Goal: Transaction & Acquisition: Purchase product/service

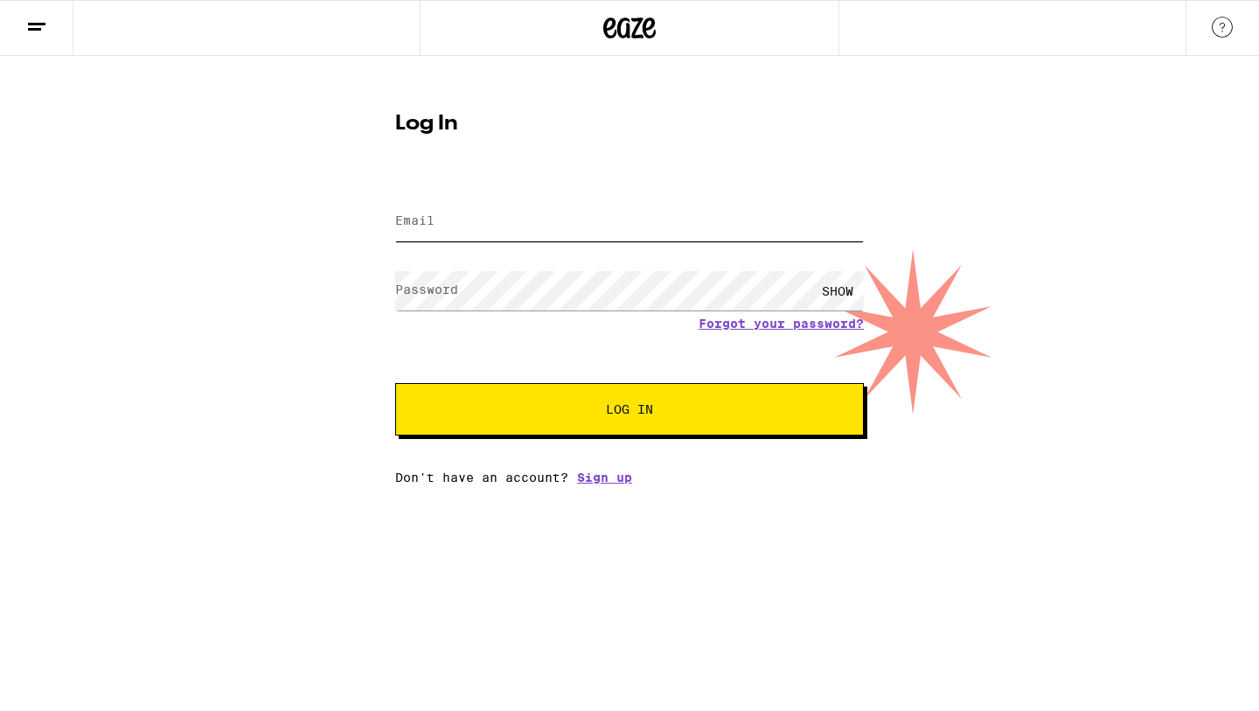
type input "[EMAIL_ADDRESS][DOMAIN_NAME]"
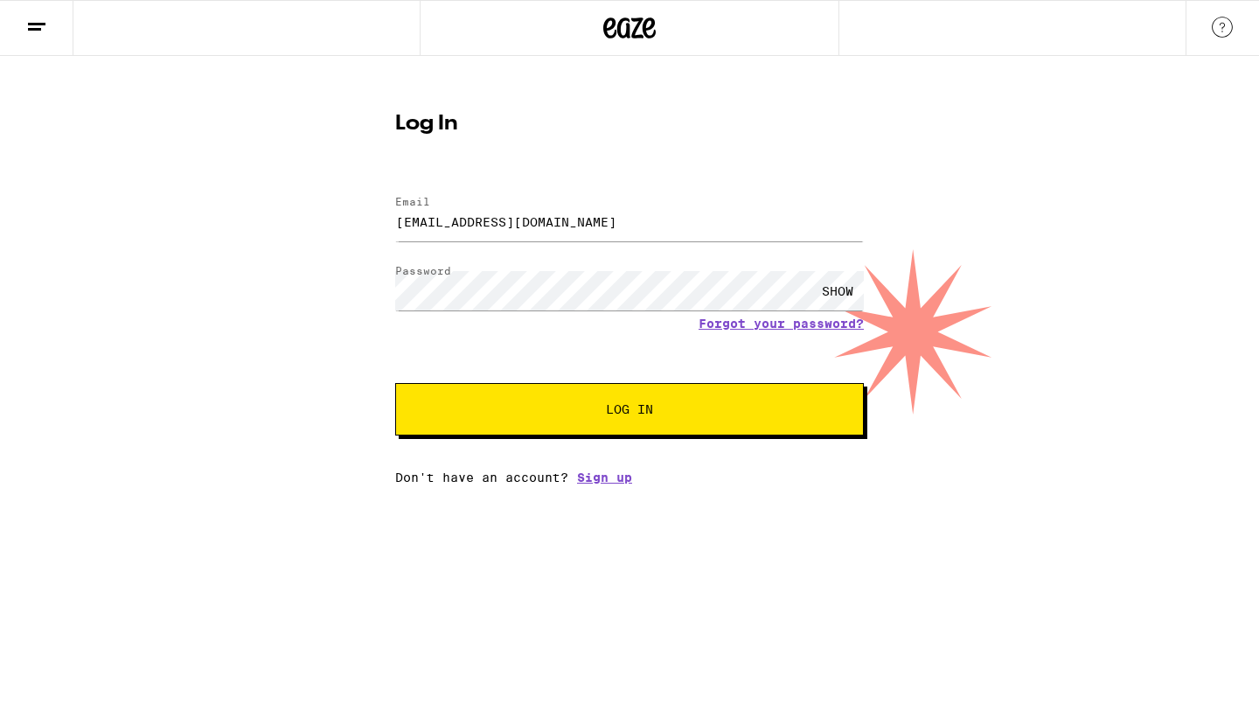
click at [596, 425] on button "Log In" at bounding box center [629, 409] width 469 height 52
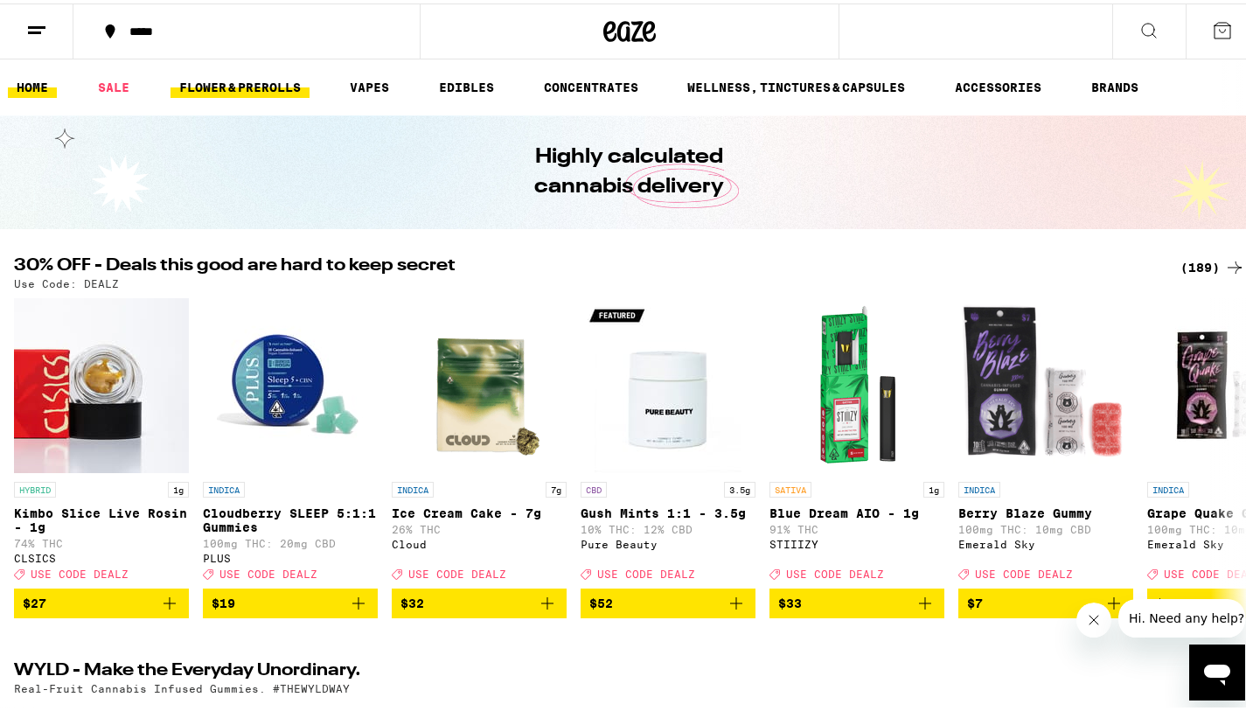
click at [233, 87] on link "FLOWER & PREROLLS" at bounding box center [239, 83] width 139 height 21
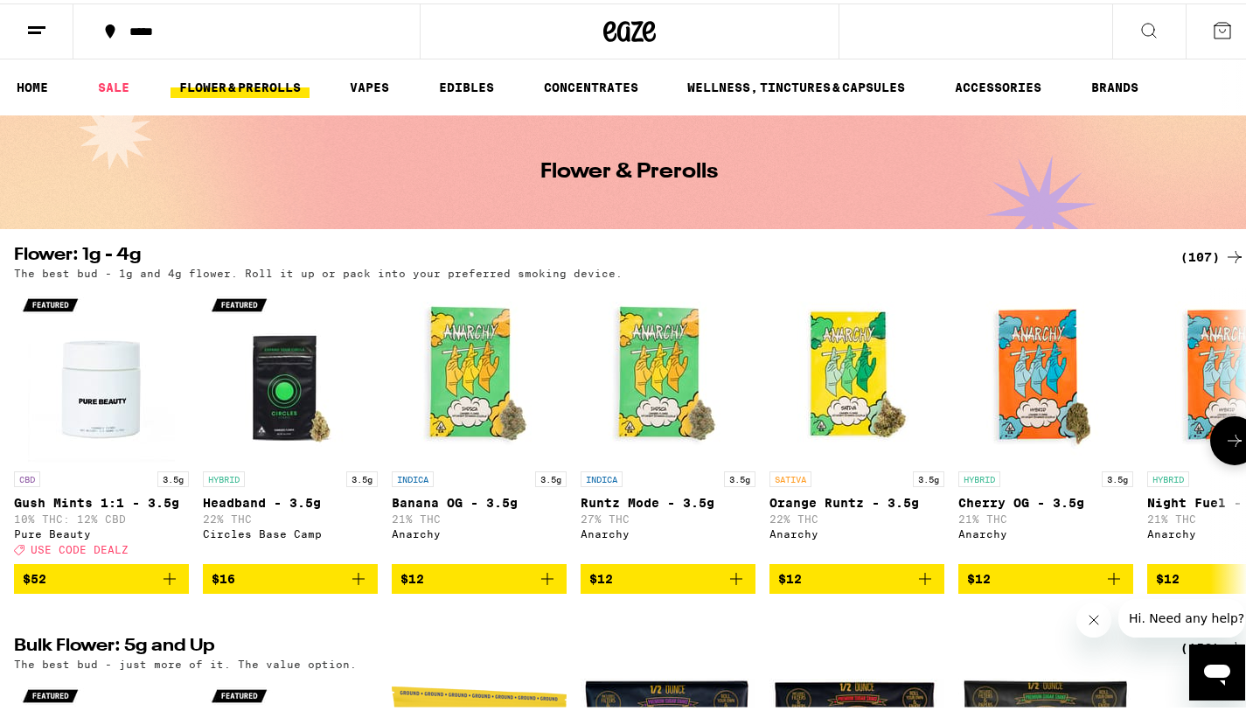
click at [1224, 448] on icon at bounding box center [1234, 437] width 21 height 21
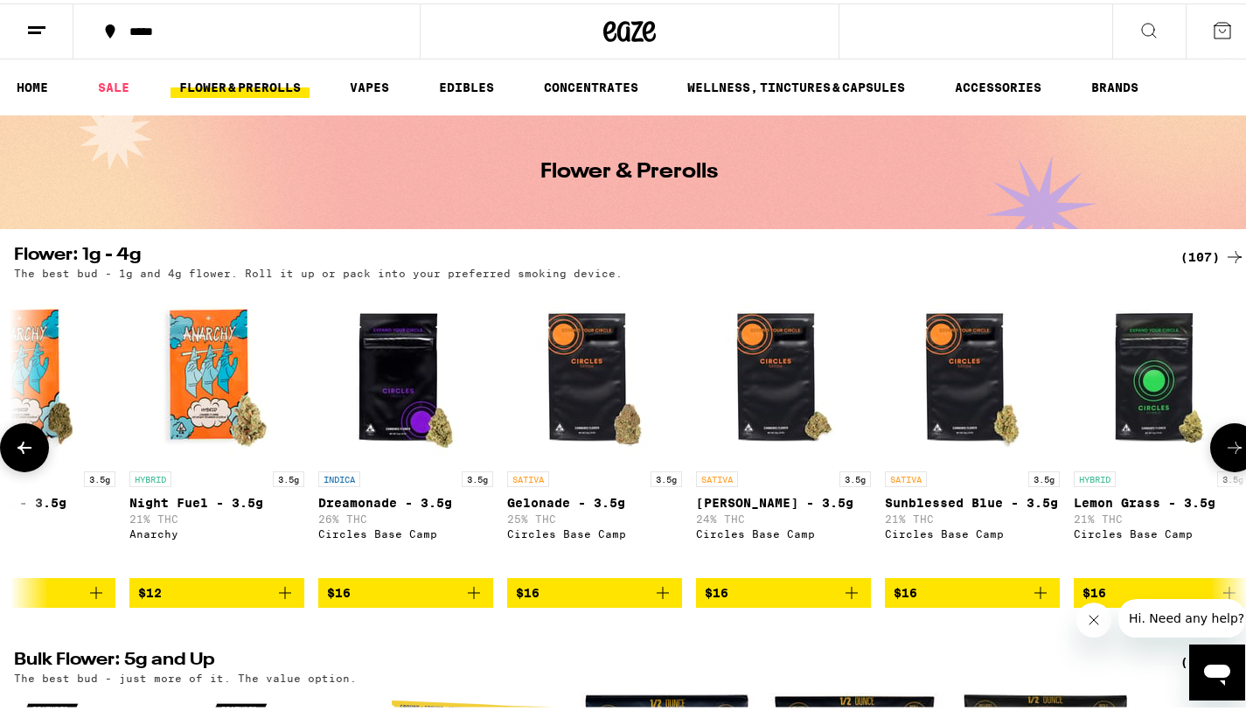
scroll to position [0, 1027]
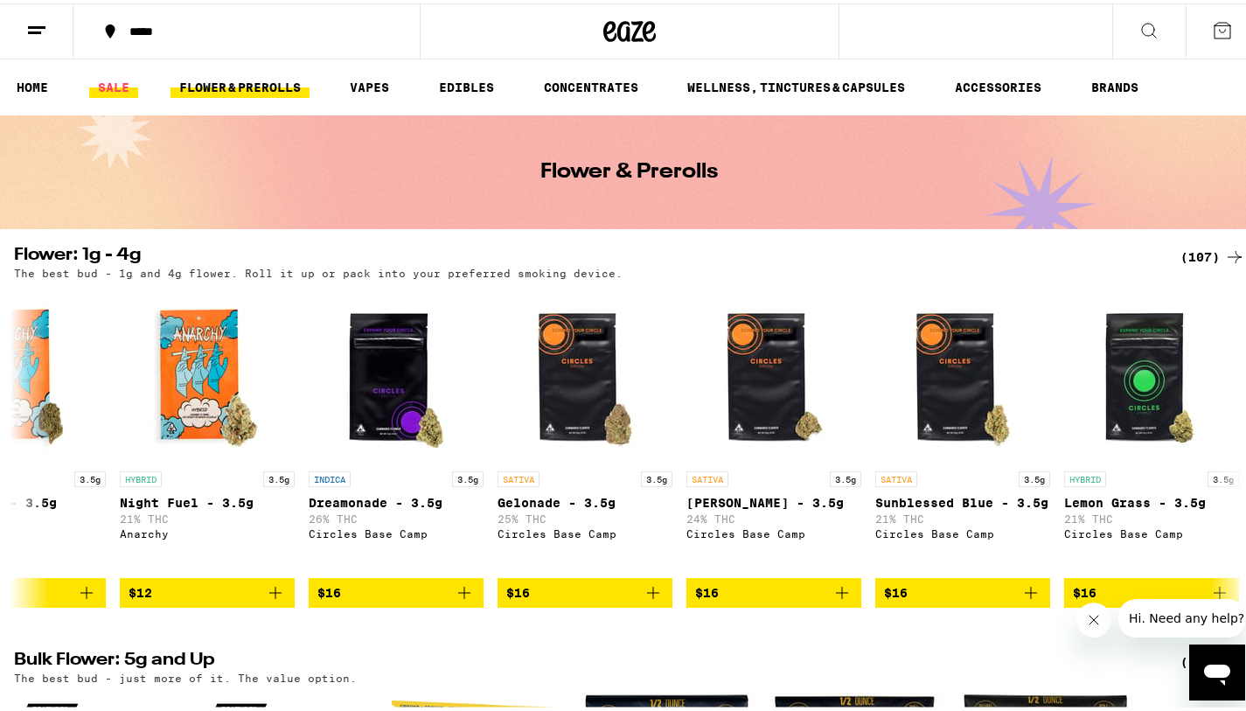
click at [112, 87] on link "SALE" at bounding box center [113, 83] width 49 height 21
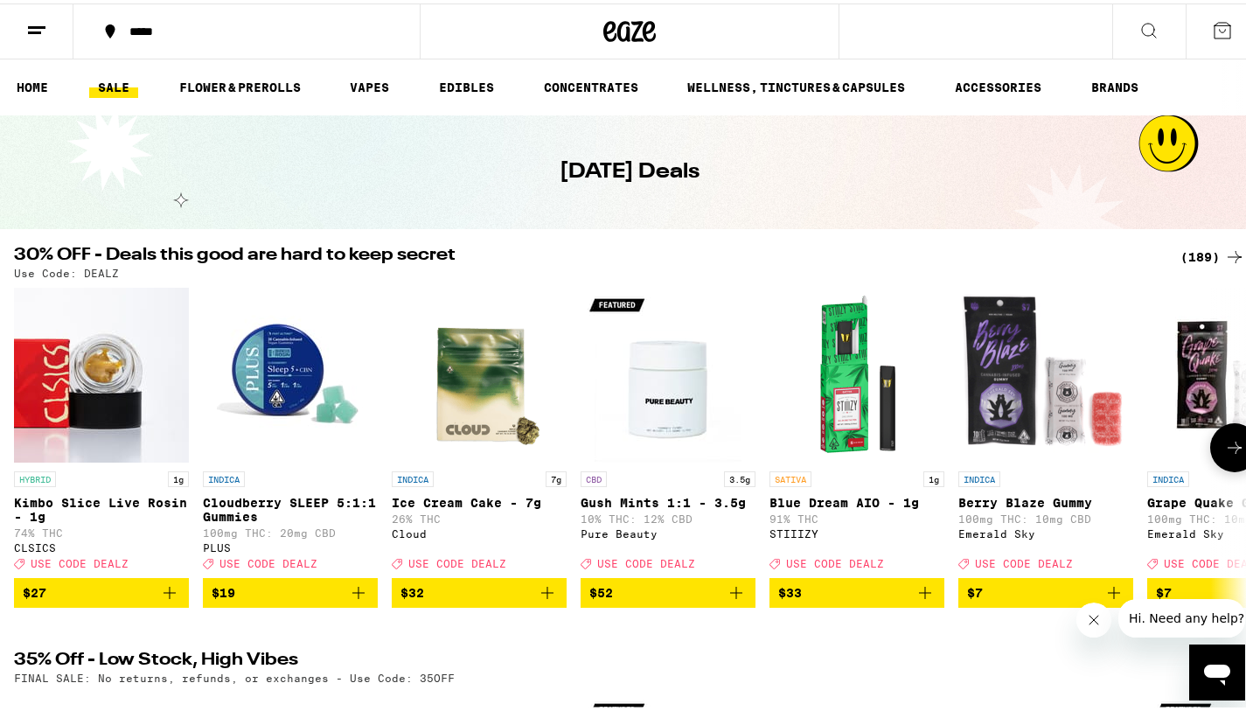
click at [1224, 455] on icon at bounding box center [1234, 444] width 21 height 21
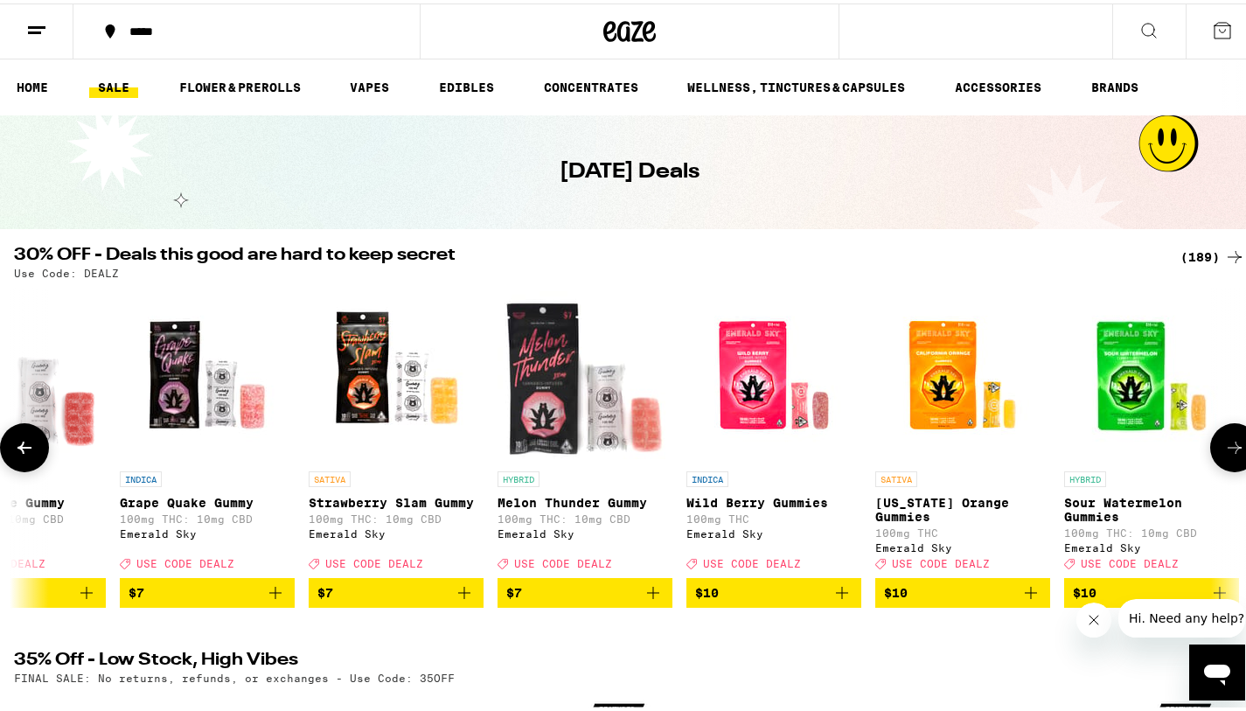
click at [1224, 455] on icon at bounding box center [1234, 444] width 21 height 21
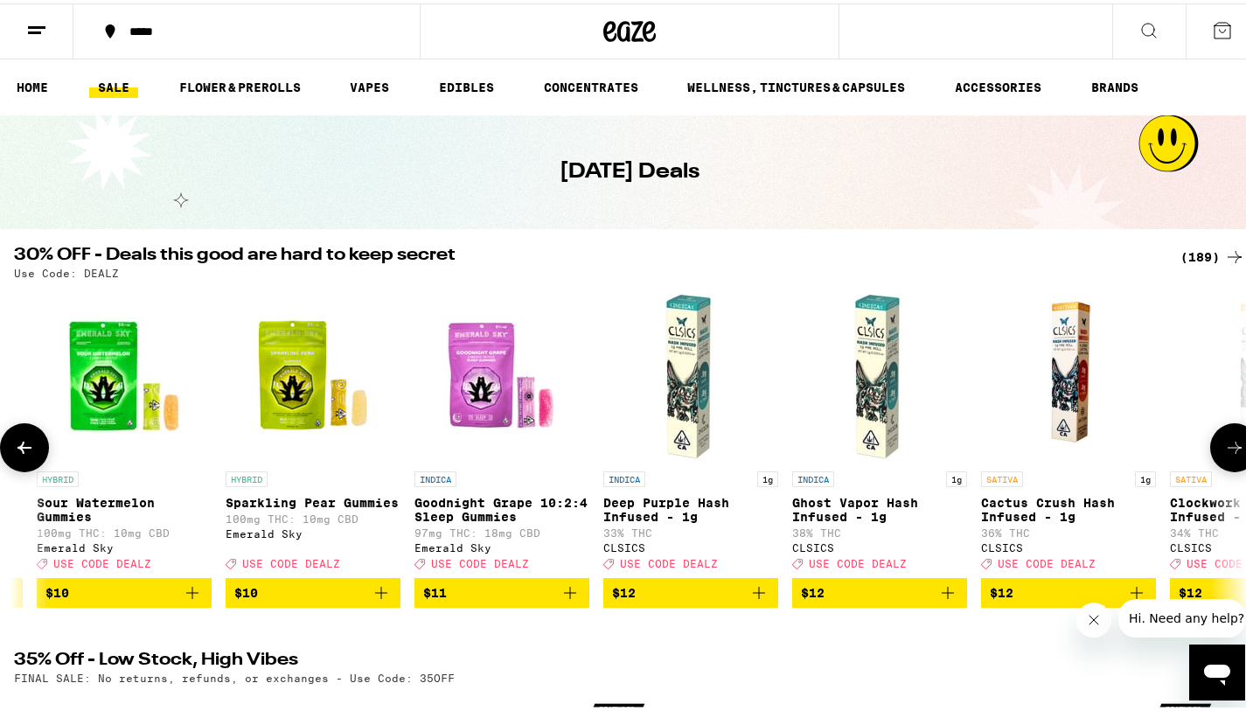
click at [1224, 455] on icon at bounding box center [1234, 444] width 21 height 21
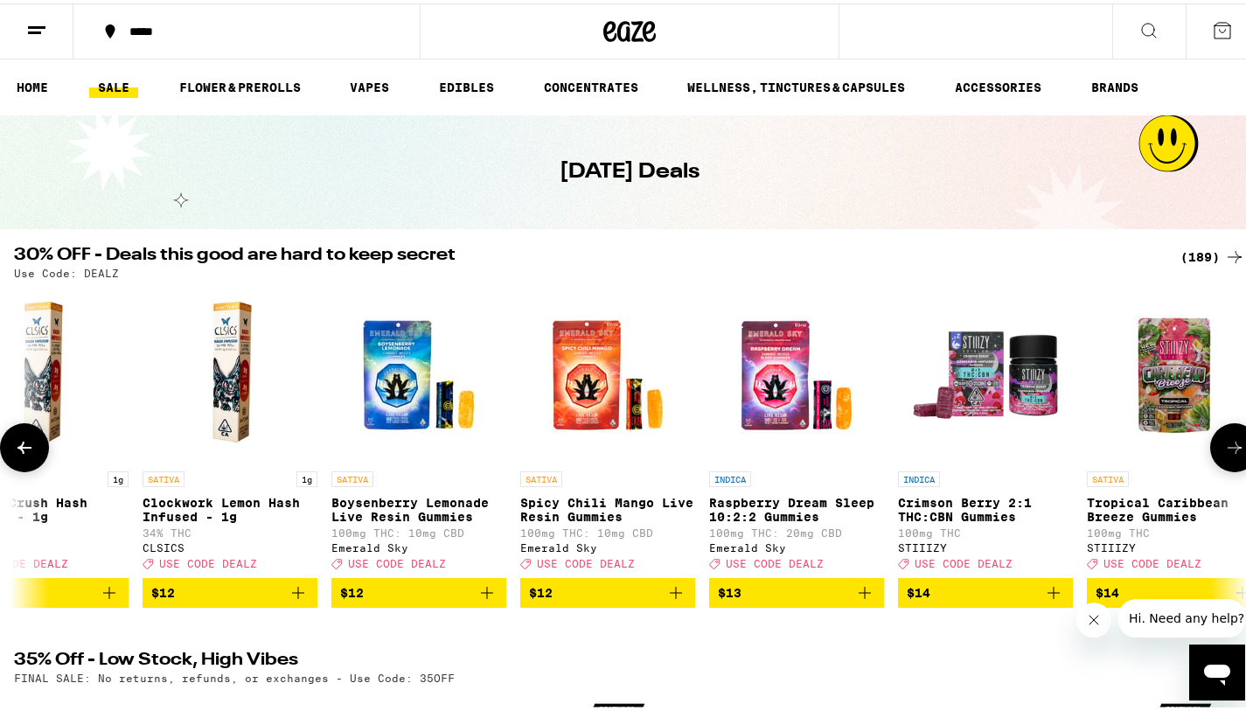
click at [1224, 455] on icon at bounding box center [1234, 444] width 21 height 21
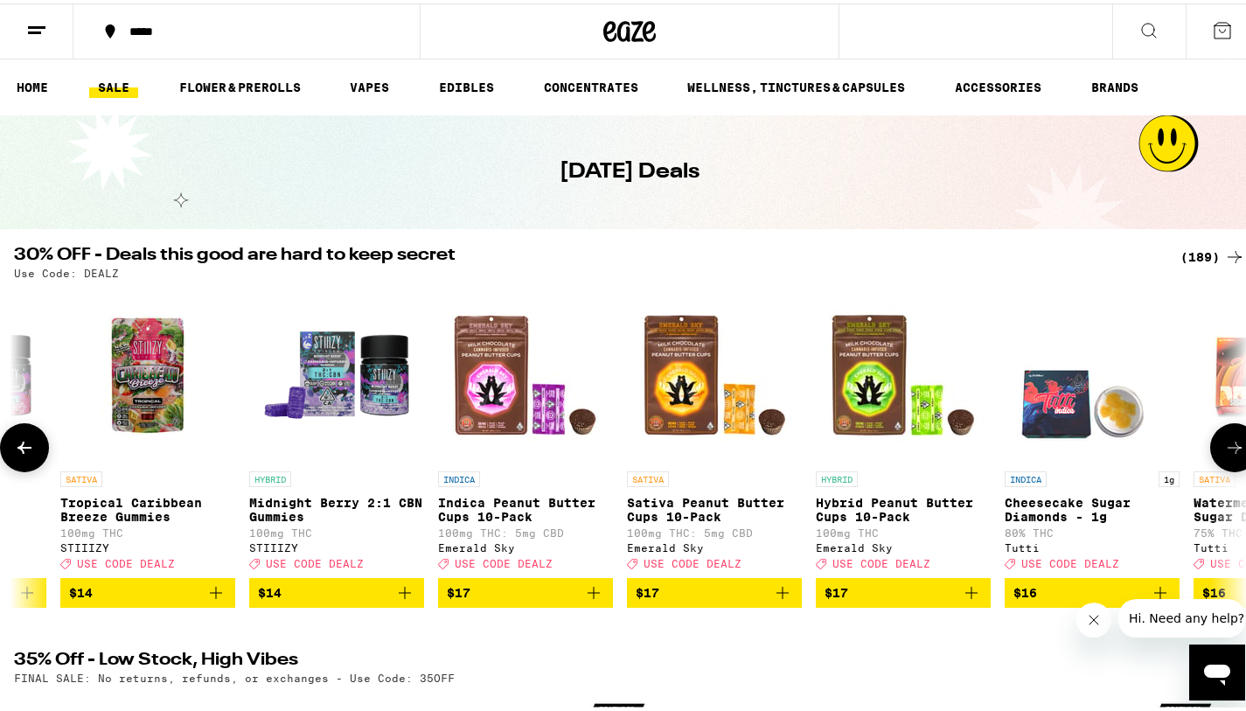
scroll to position [0, 4108]
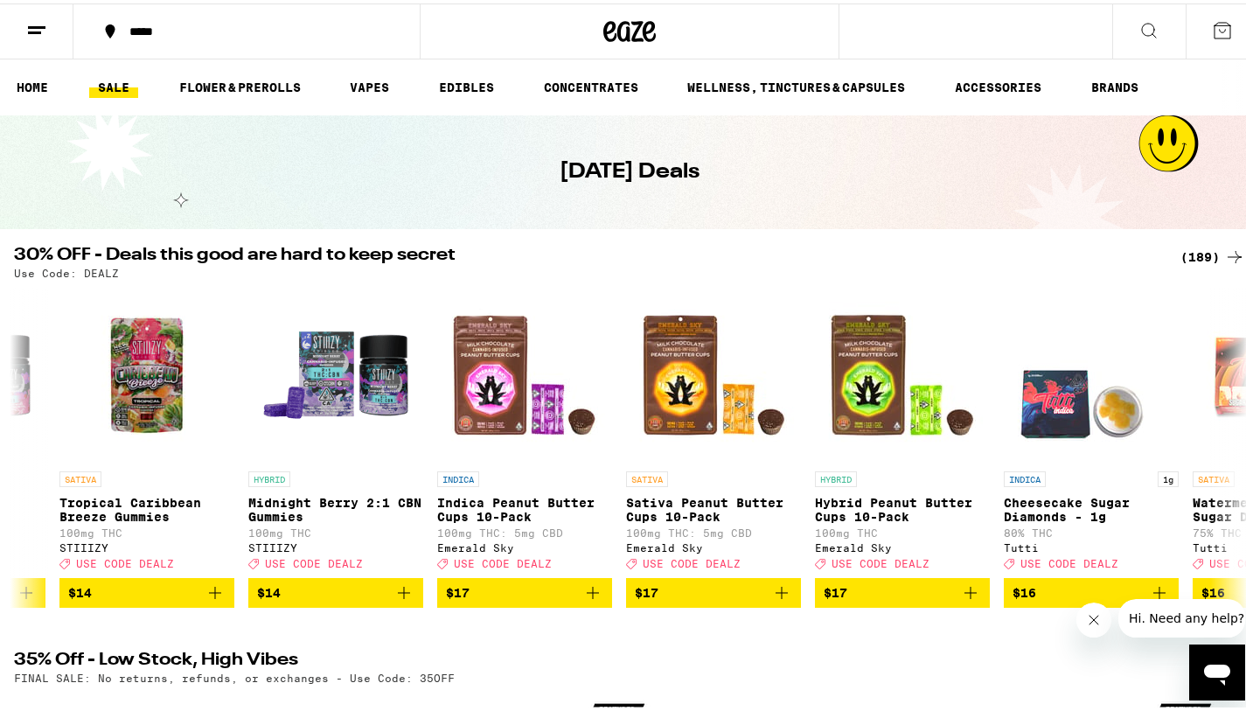
click at [128, 88] on link "SALE" at bounding box center [113, 83] width 49 height 21
click at [115, 74] on link "SALE" at bounding box center [113, 83] width 49 height 21
click at [248, 88] on link "FLOWER & PREROLLS" at bounding box center [239, 83] width 139 height 21
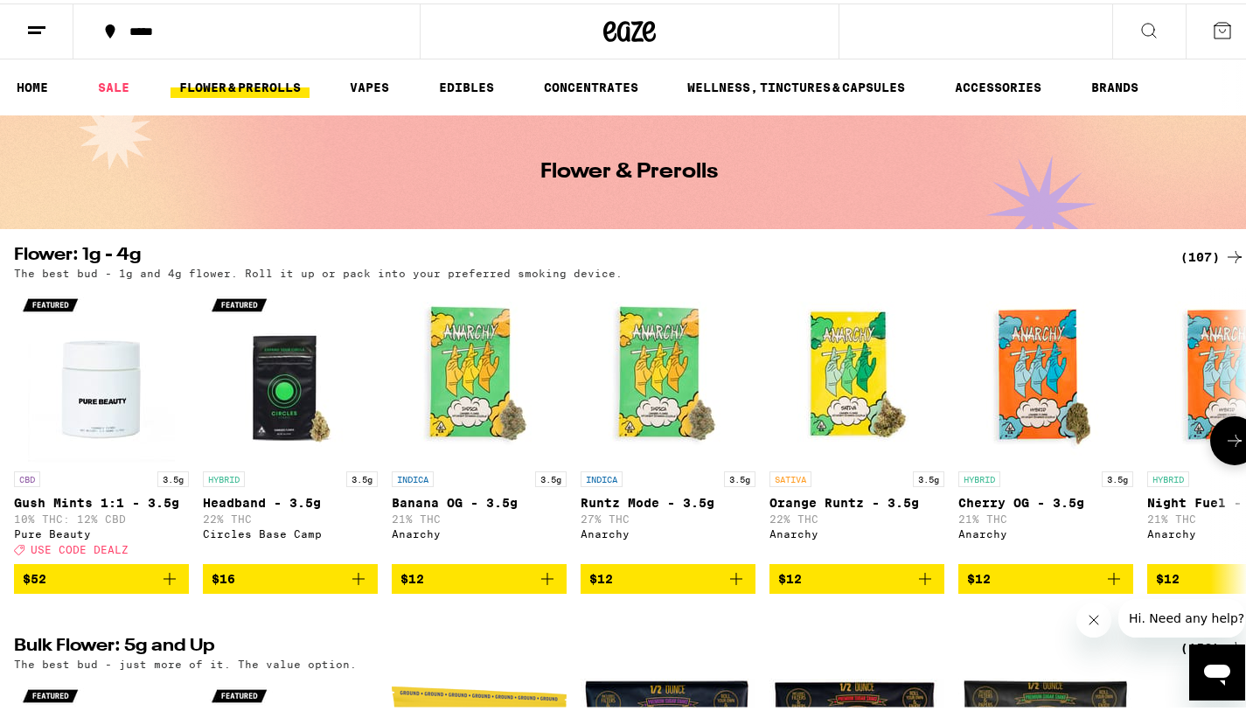
click at [1220, 462] on button at bounding box center [1234, 437] width 49 height 49
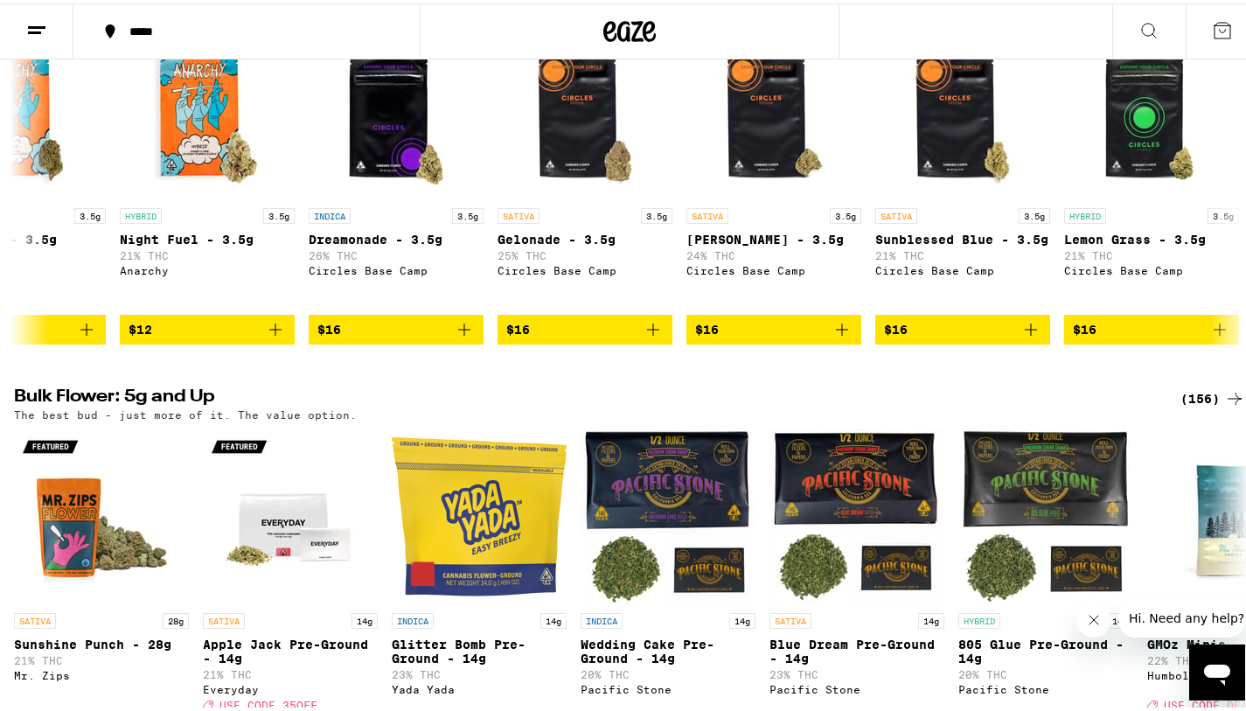
scroll to position [262, 0]
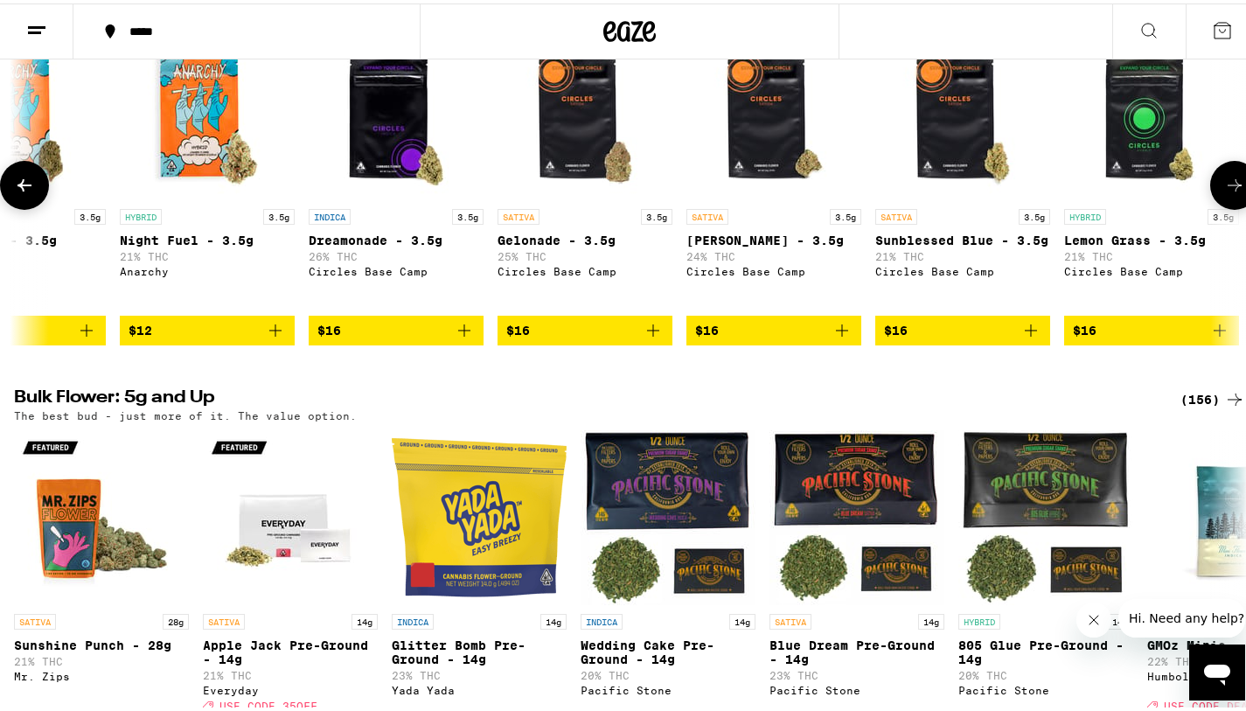
click at [1231, 192] on icon at bounding box center [1234, 181] width 21 height 21
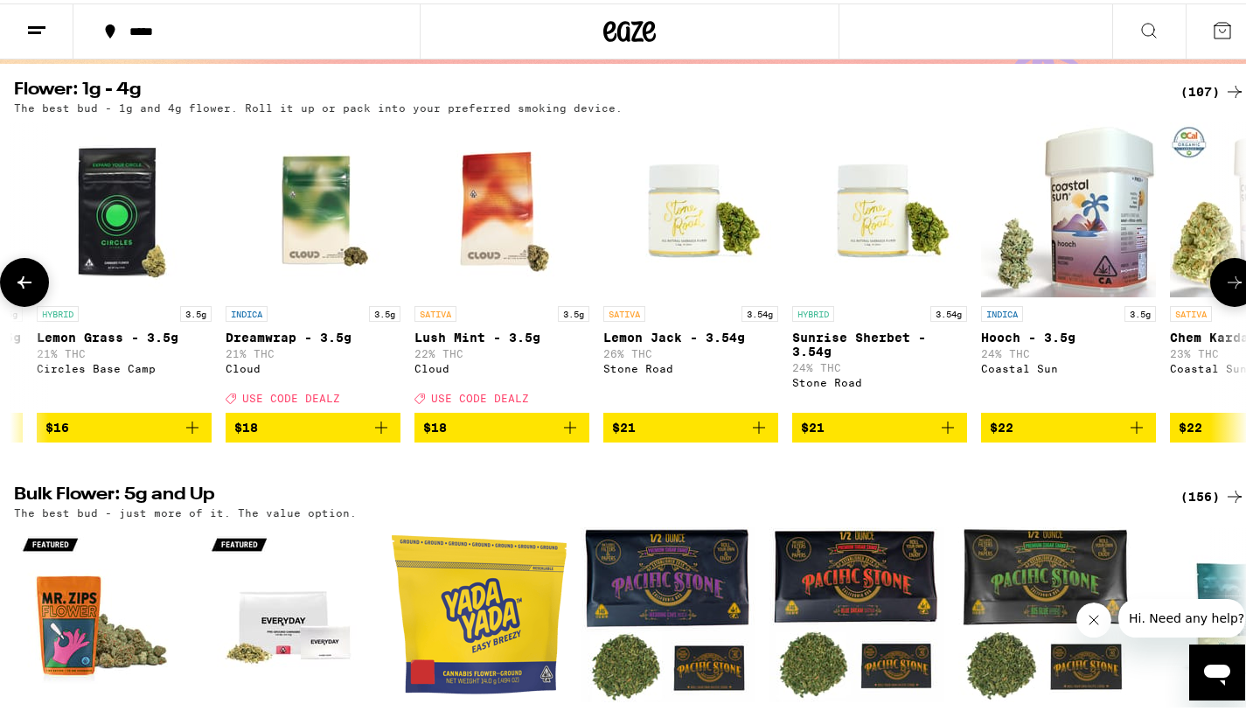
scroll to position [164, 0]
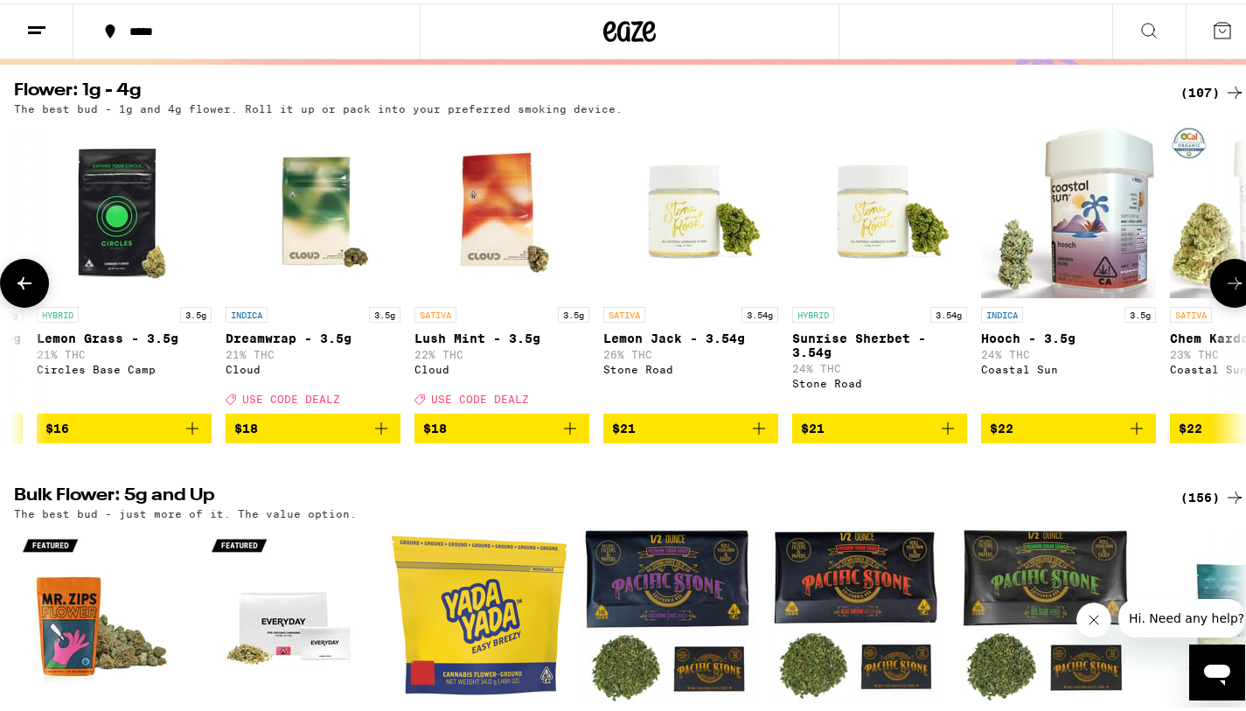
click at [1224, 285] on icon at bounding box center [1234, 279] width 21 height 21
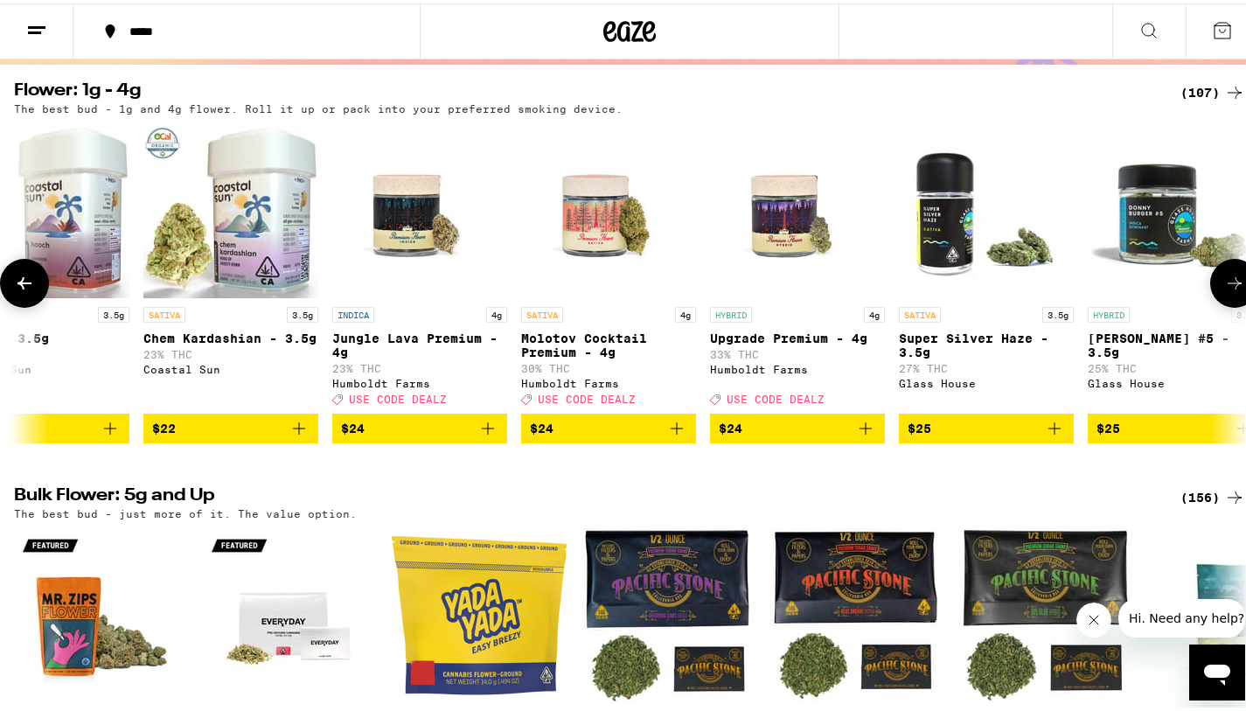
scroll to position [0, 3081]
click at [1224, 285] on icon at bounding box center [1234, 279] width 21 height 21
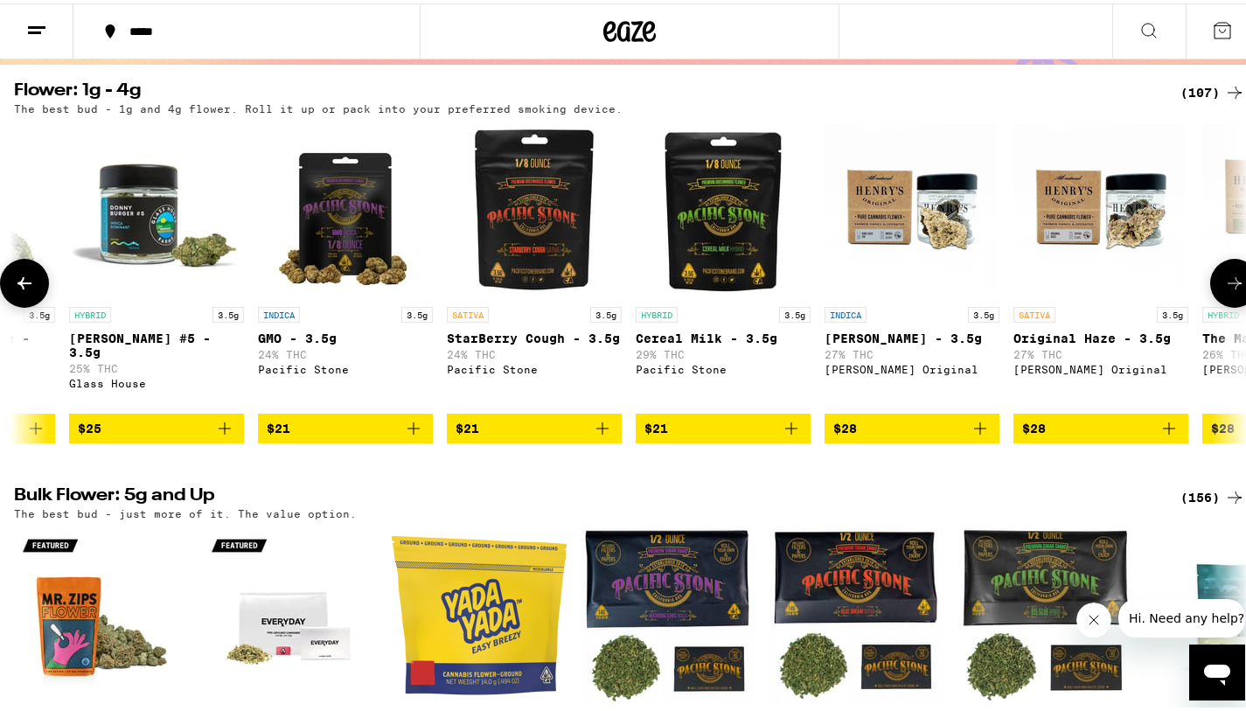
scroll to position [0, 4108]
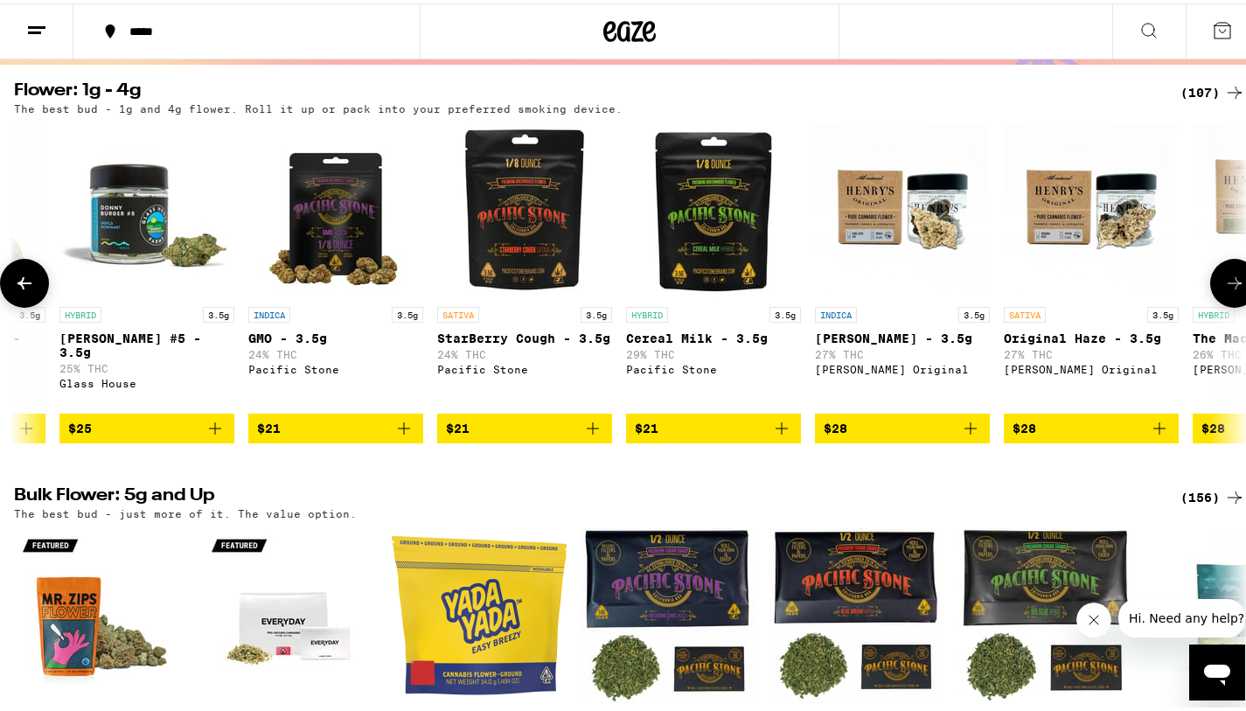
click at [1224, 285] on icon at bounding box center [1234, 279] width 21 height 21
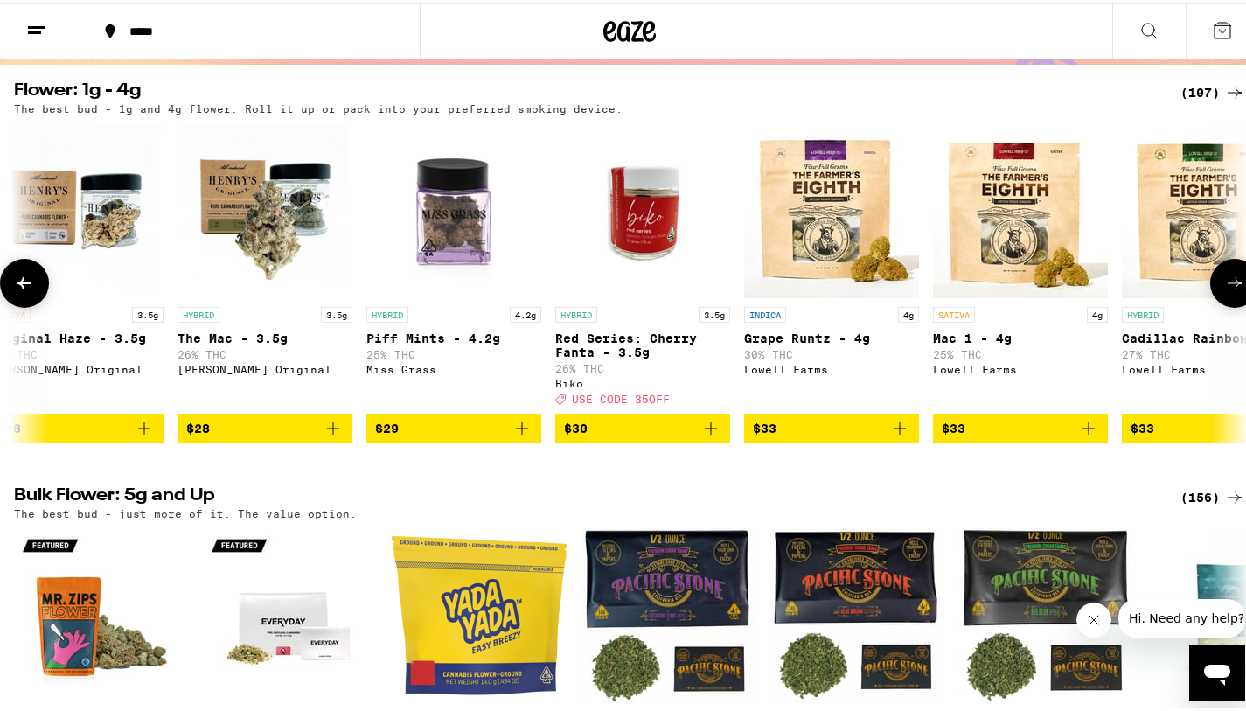
scroll to position [0, 5135]
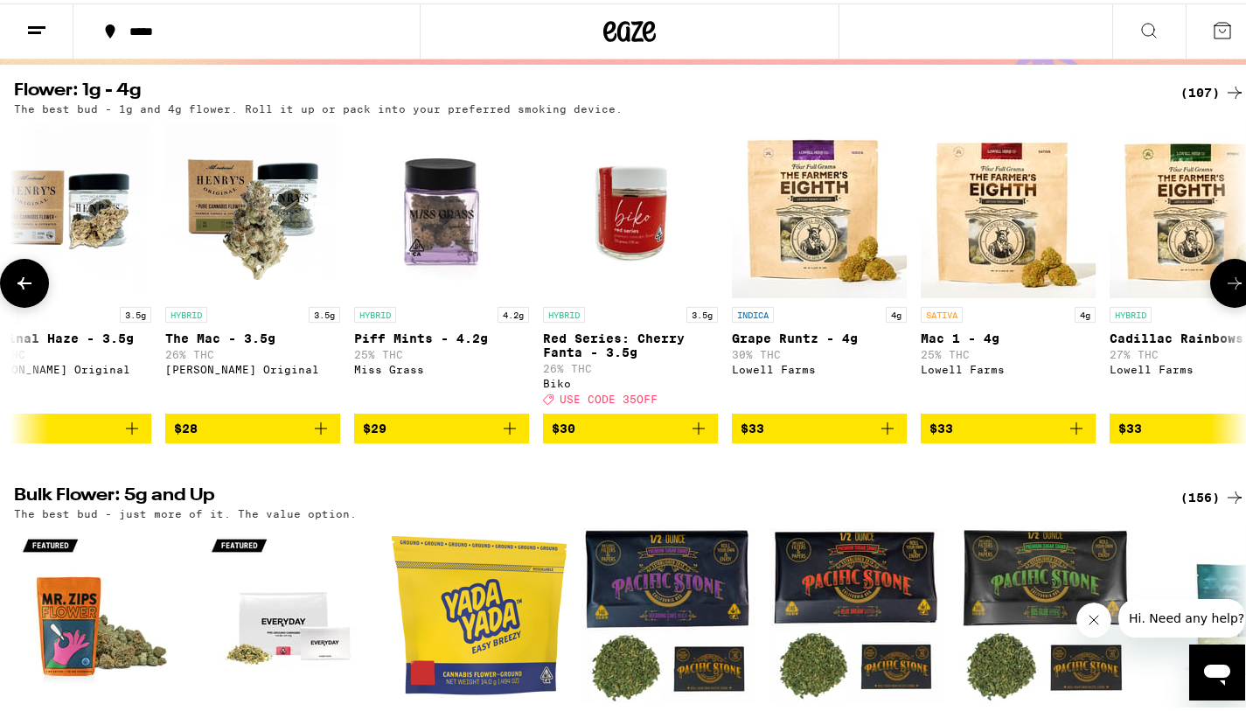
click at [1224, 285] on icon at bounding box center [1234, 279] width 21 height 21
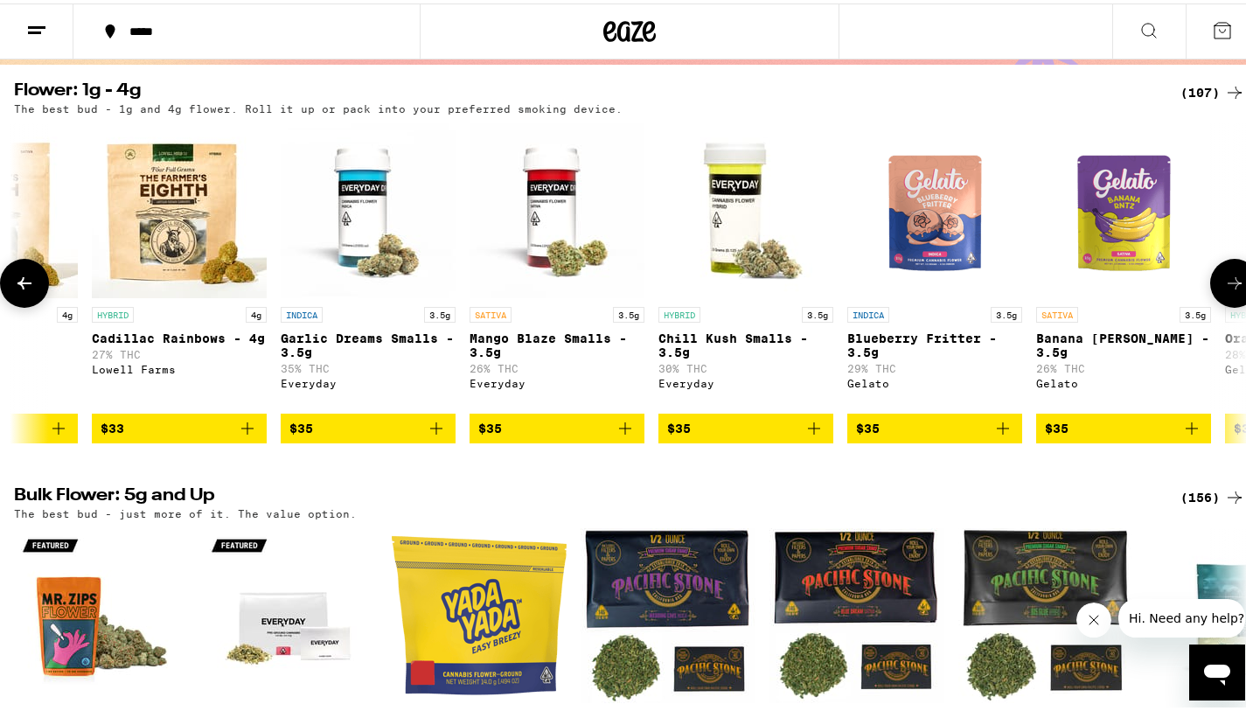
scroll to position [0, 6162]
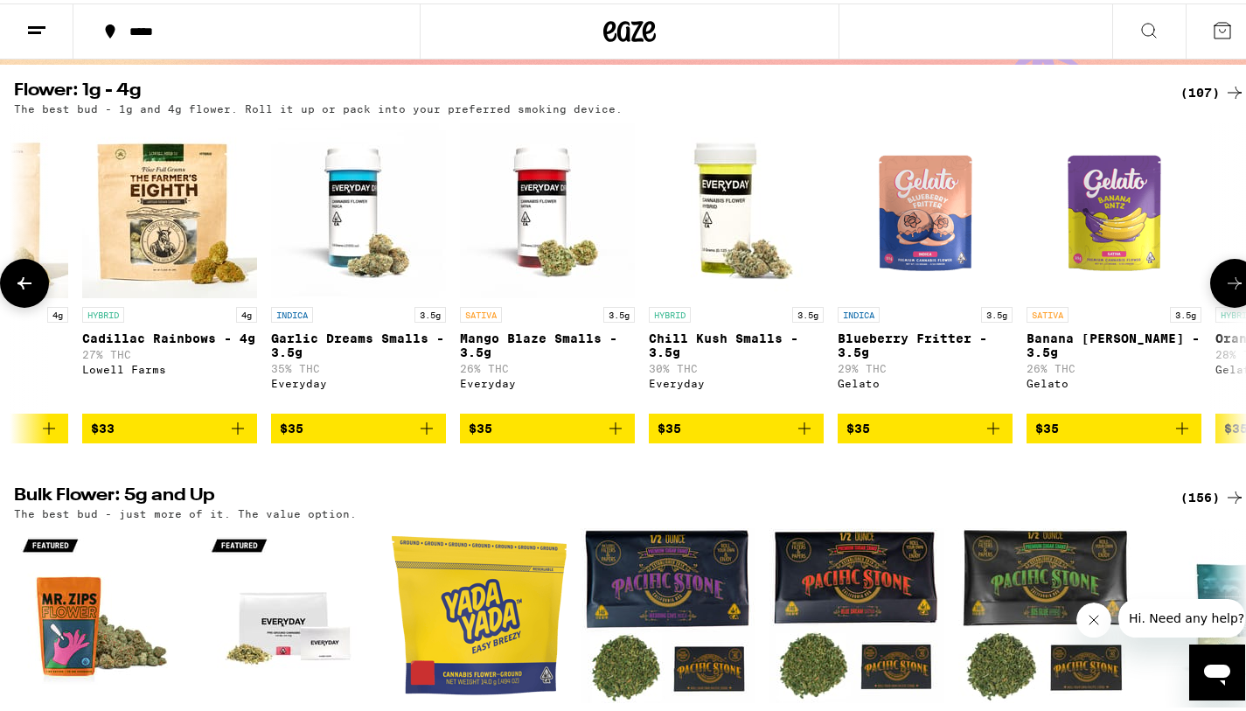
click at [1224, 290] on icon at bounding box center [1234, 279] width 21 height 21
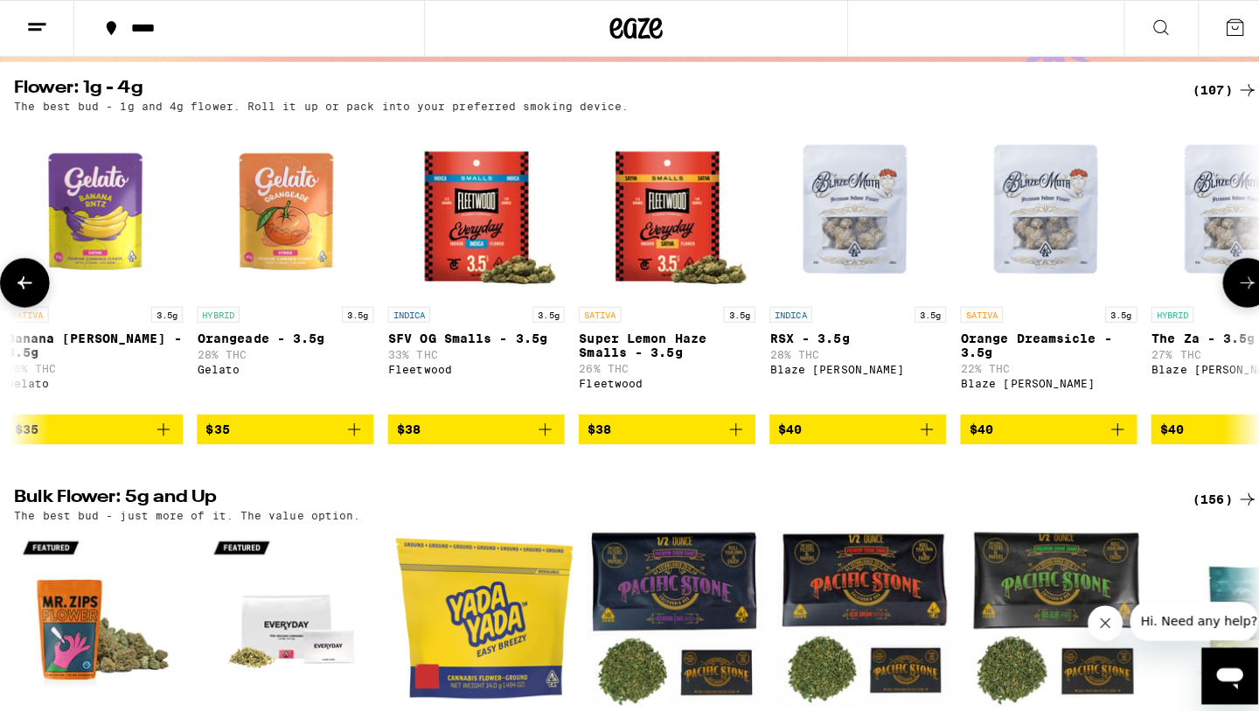
scroll to position [0, 7189]
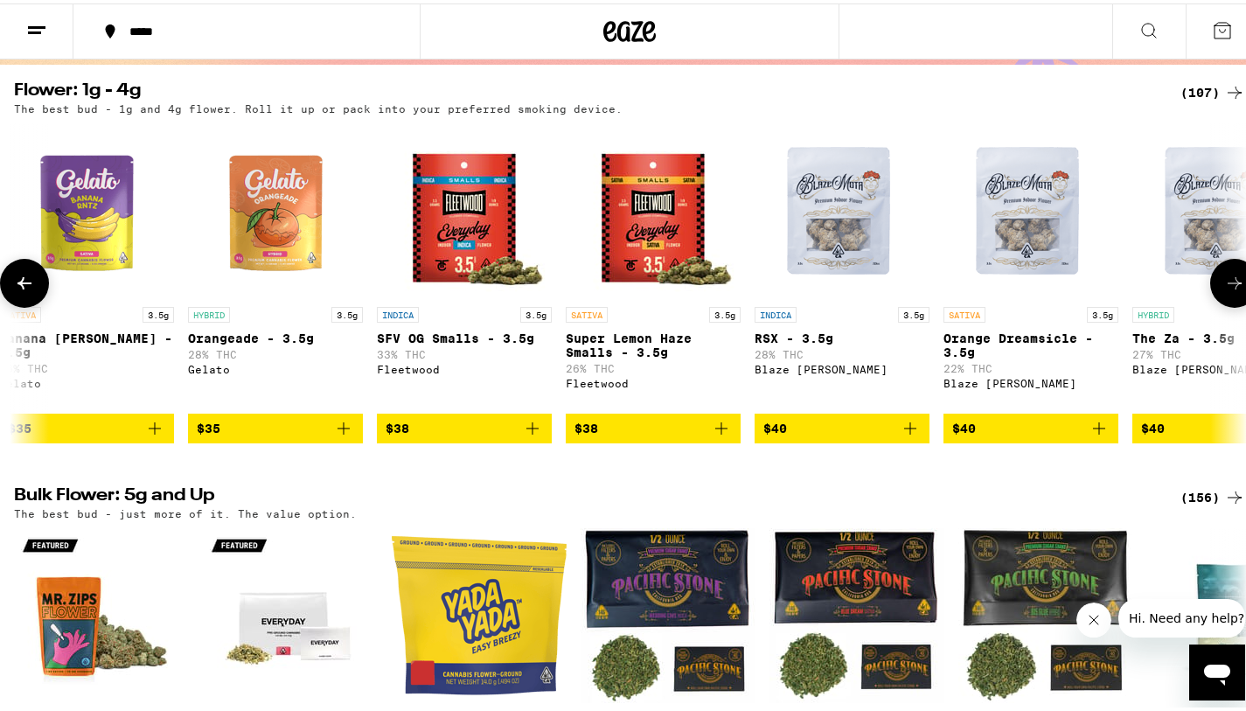
click at [1036, 244] on img "Open page for Orange Dreamsicle - 3.5g from Blaze Mota" at bounding box center [1030, 207] width 175 height 175
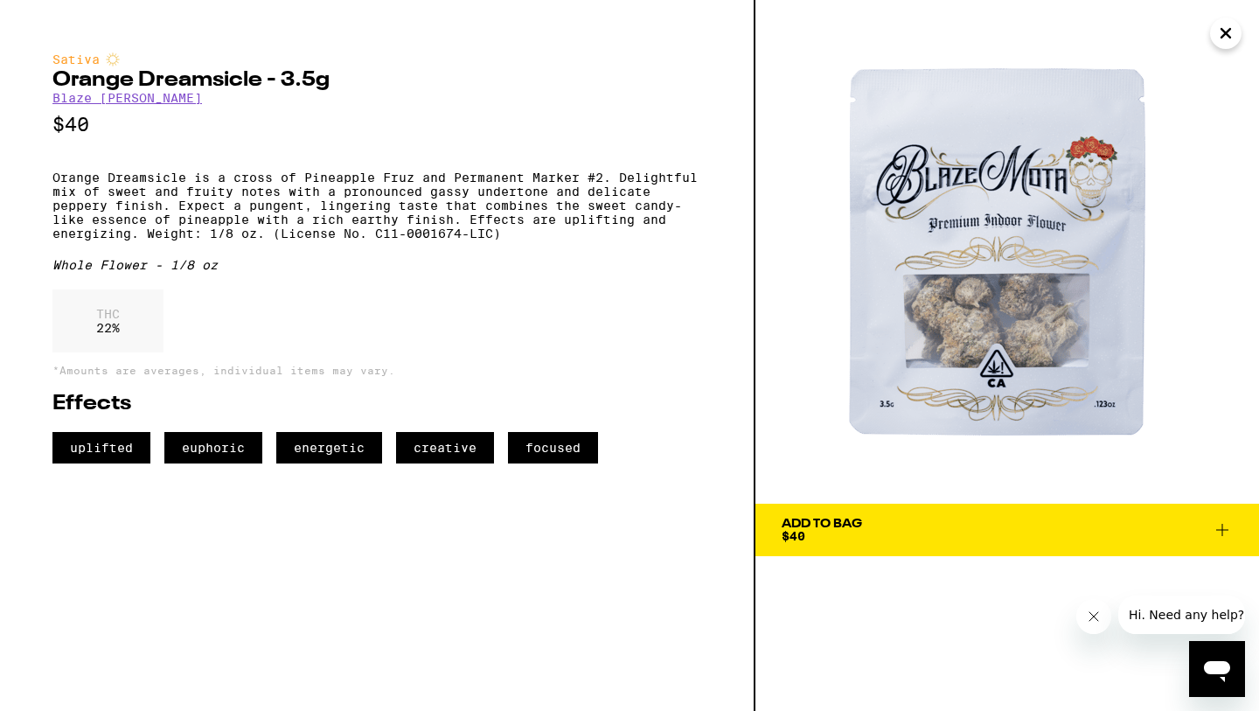
click at [925, 531] on span "Add To Bag $40" at bounding box center [1006, 529] width 451 height 24
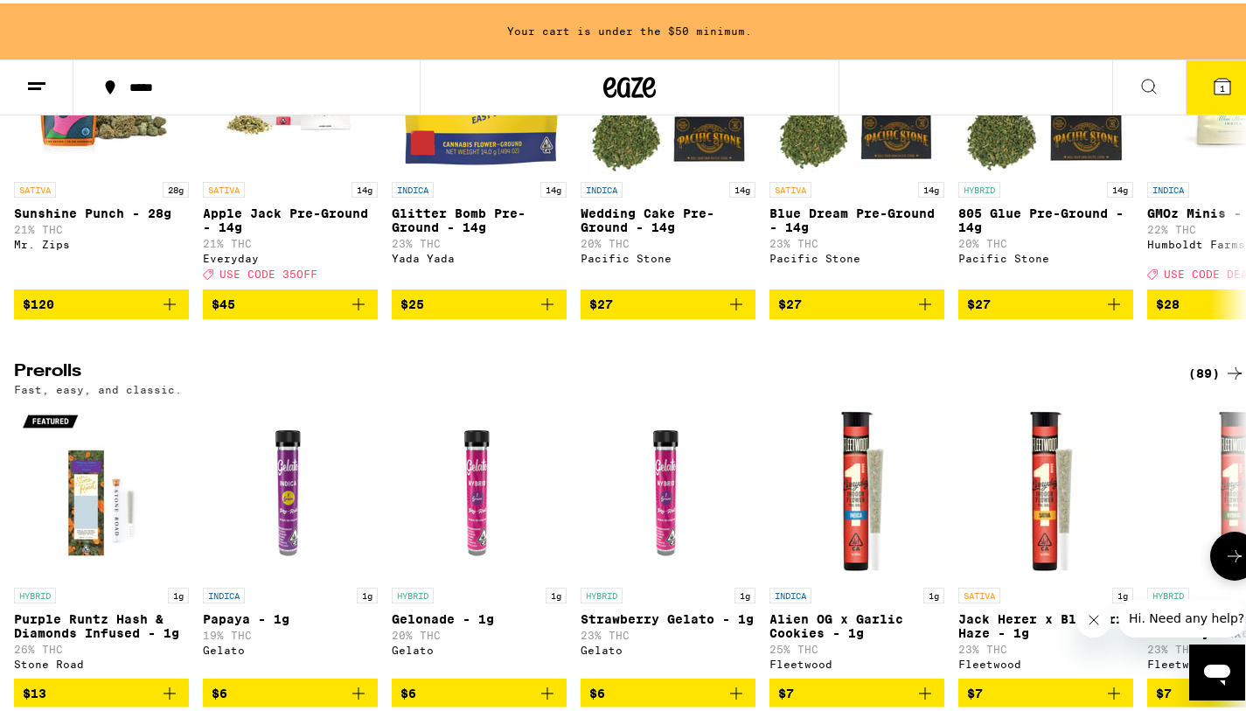
scroll to position [819, 0]
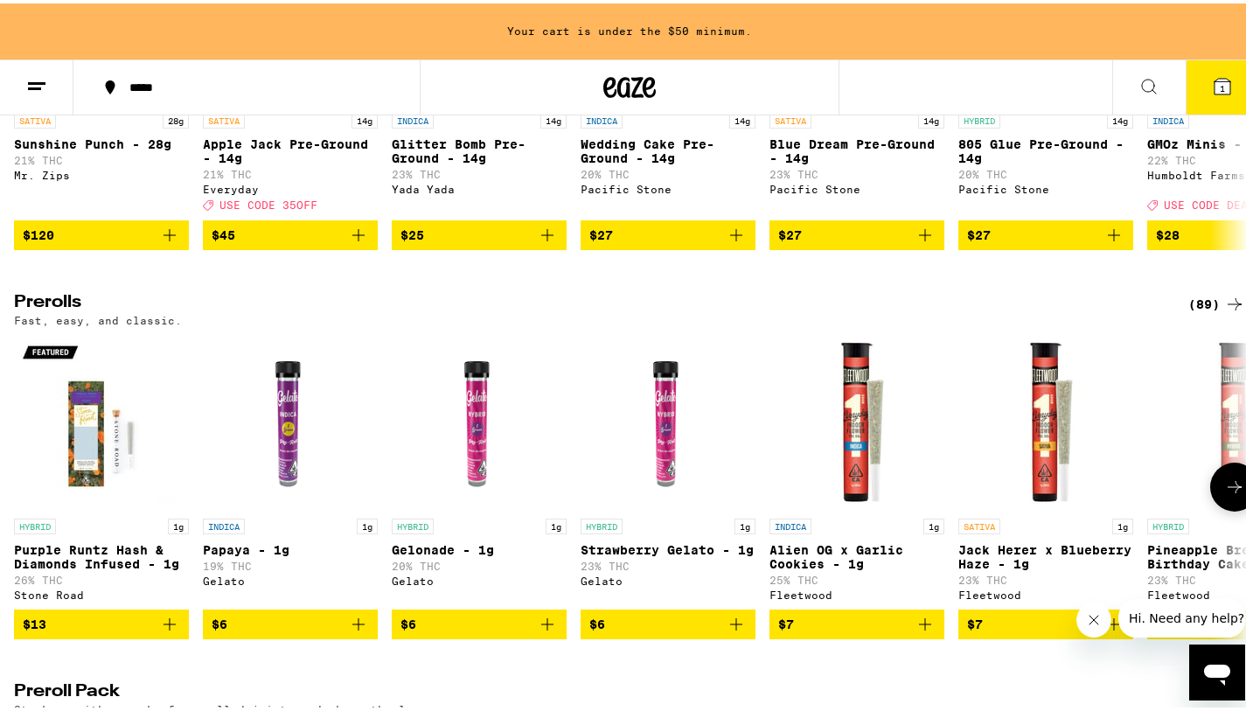
click at [1224, 494] on icon at bounding box center [1234, 483] width 21 height 21
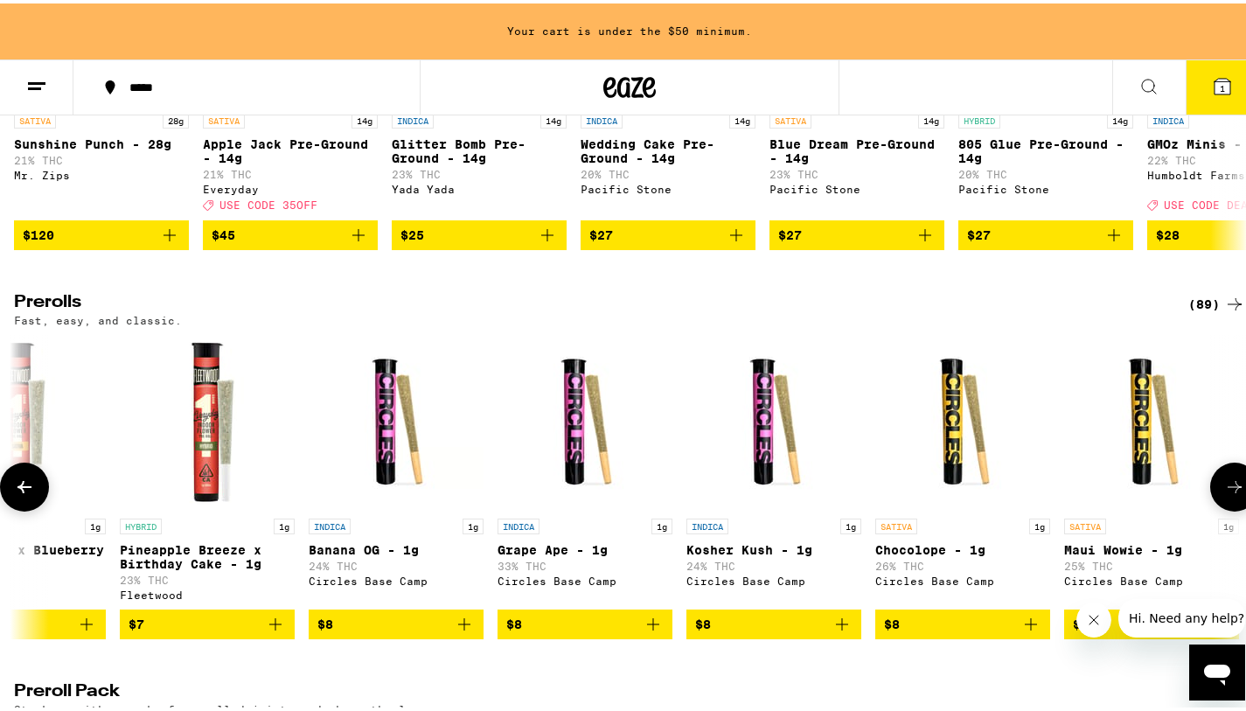
click at [1224, 494] on icon at bounding box center [1234, 483] width 21 height 21
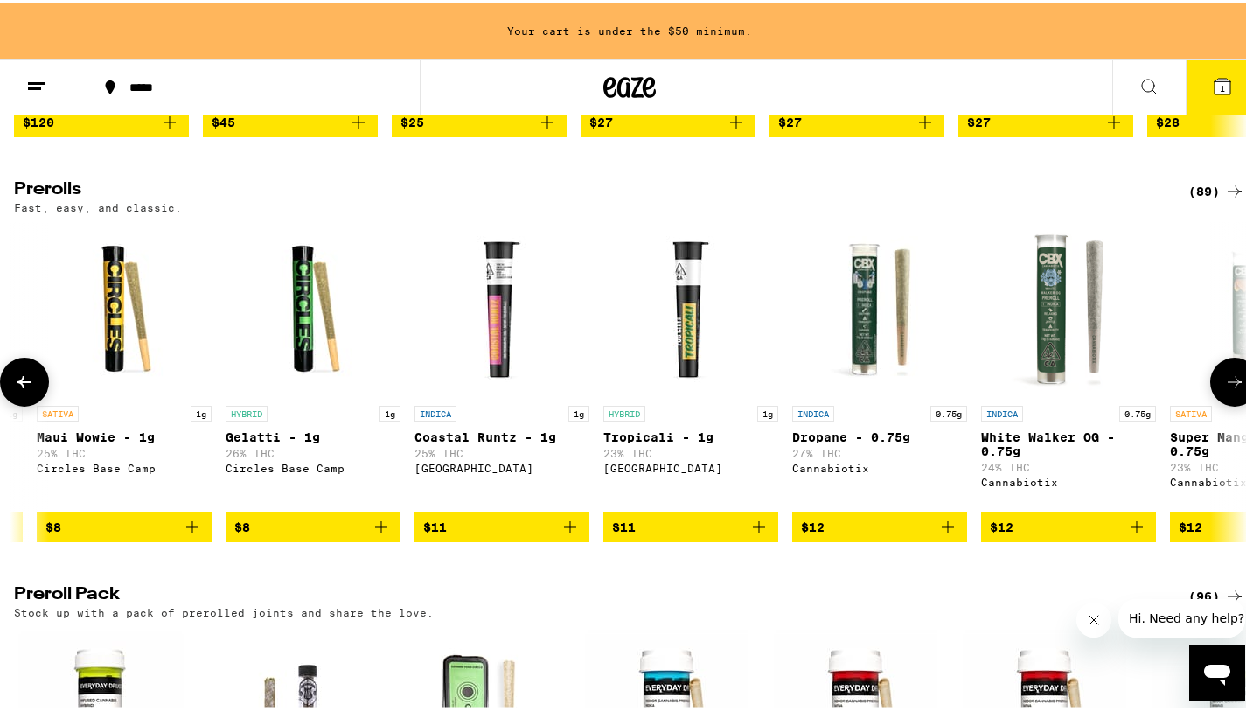
scroll to position [933, 0]
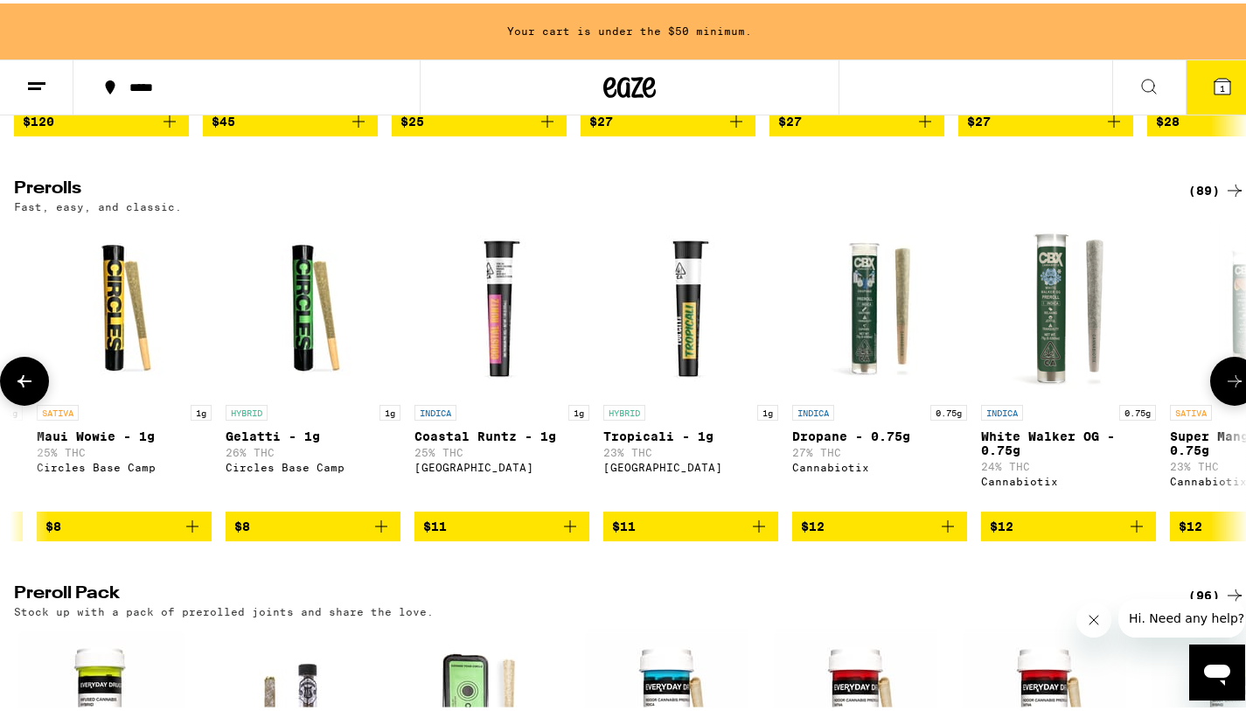
click at [1140, 533] on icon "Add to bag" at bounding box center [1136, 522] width 21 height 21
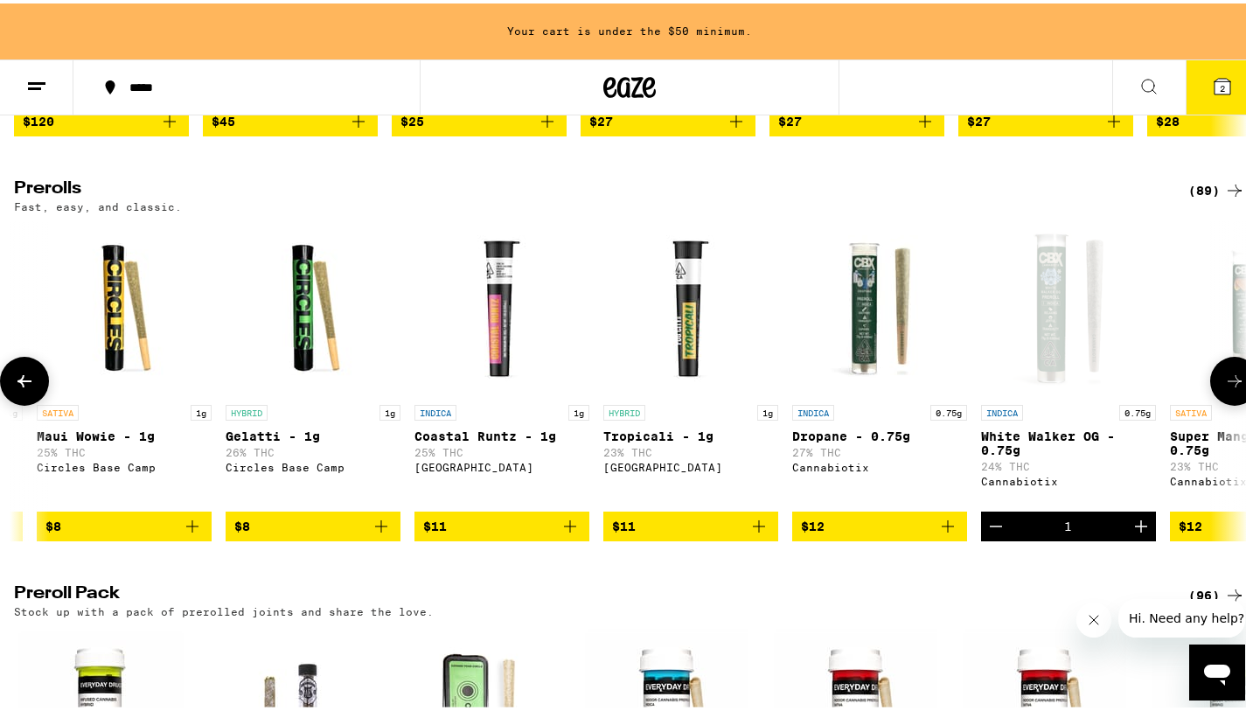
scroll to position [877, 0]
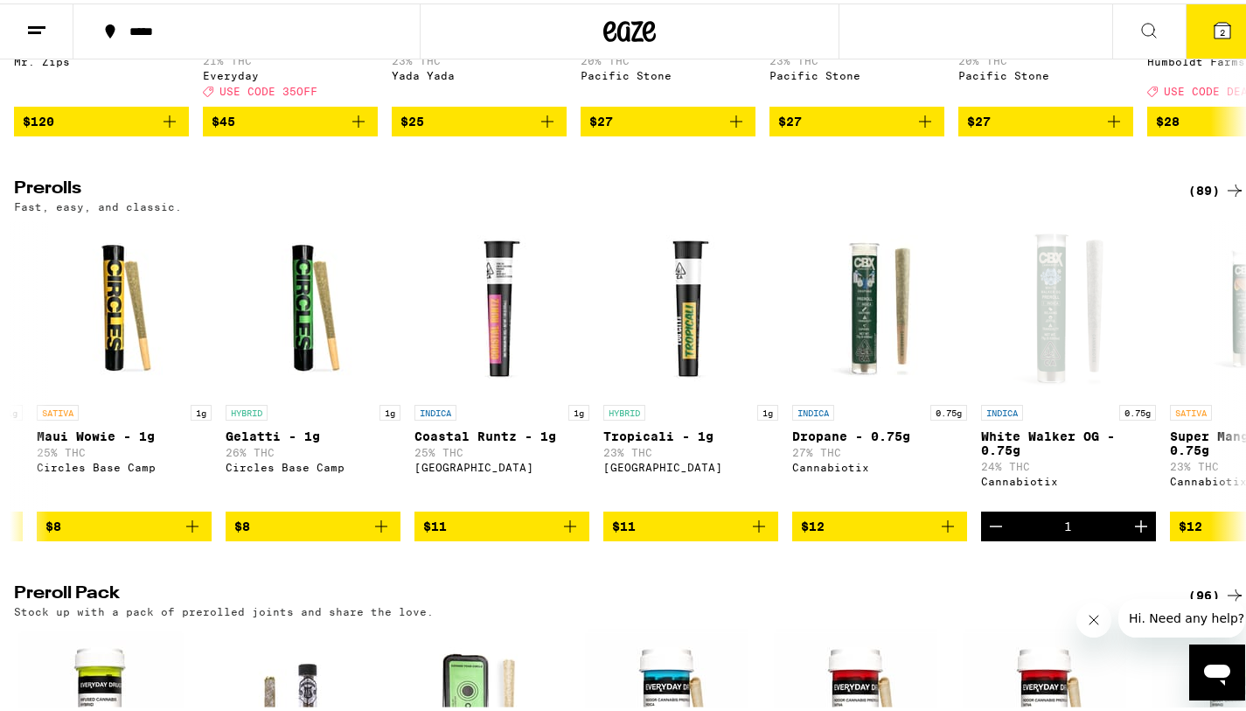
click at [1202, 42] on button "2" at bounding box center [1221, 28] width 73 height 54
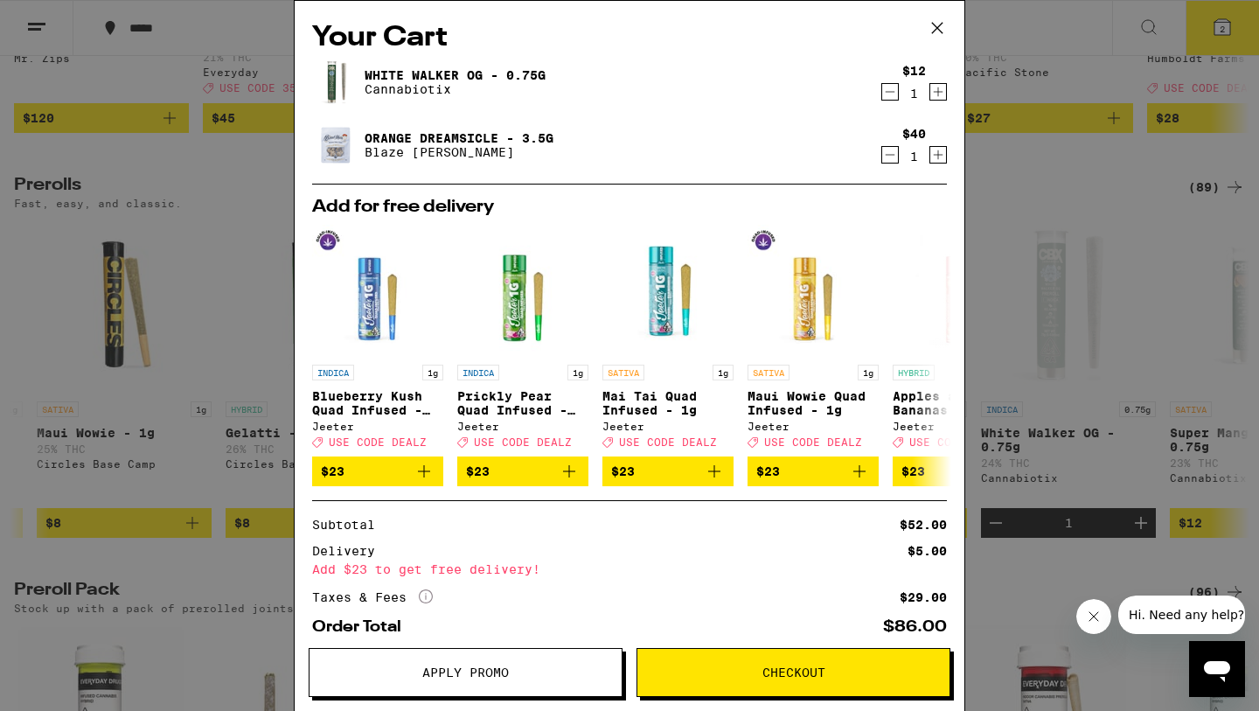
click at [932, 32] on icon at bounding box center [937, 28] width 26 height 26
